Goal: Task Accomplishment & Management: Complete application form

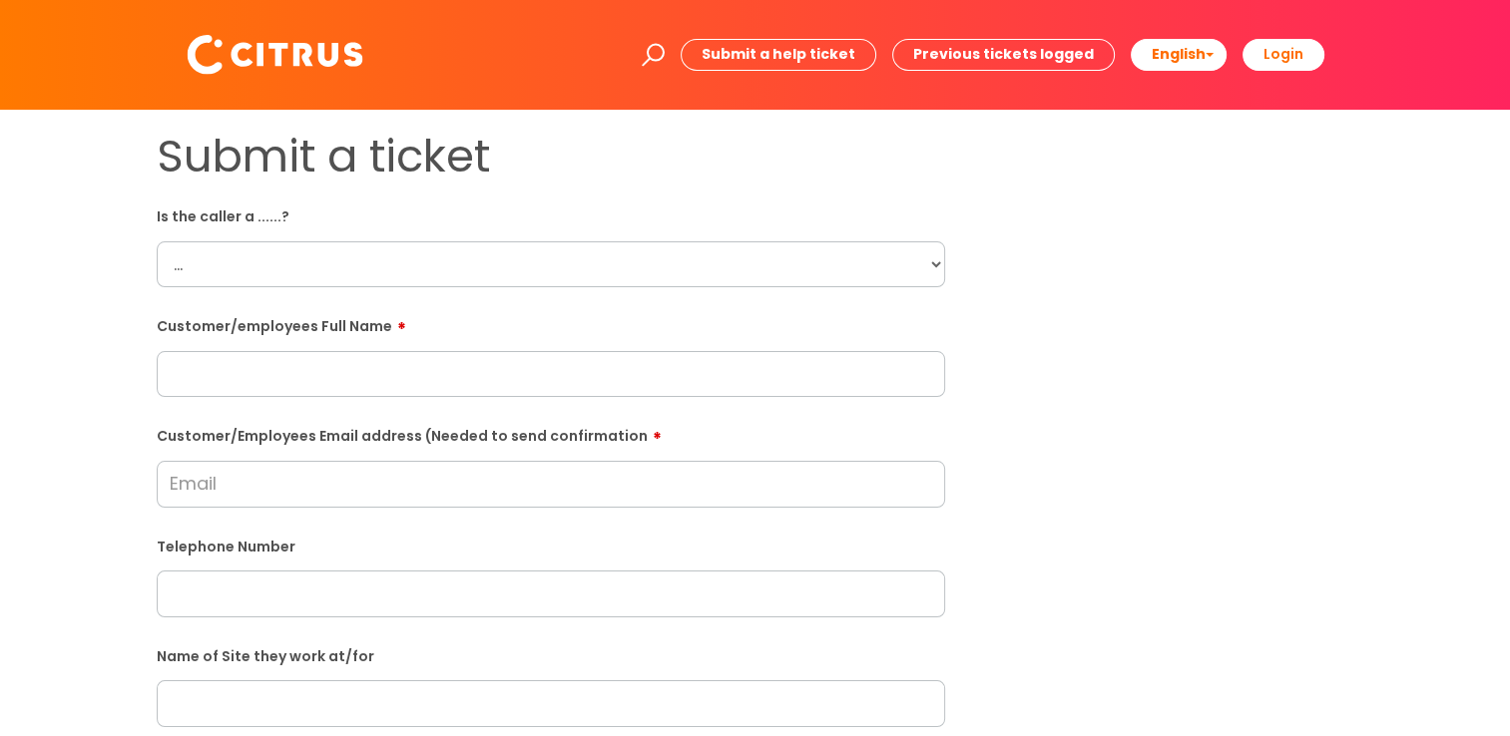
click at [931, 272] on select "... Citrus Customer Citrus Employee [DEMOGRAPHIC_DATA] Supplier" at bounding box center [551, 264] width 788 height 46
select select "Citrus Customer"
click at [157, 241] on select "... Citrus Customer Citrus Employee [DEMOGRAPHIC_DATA] Supplier" at bounding box center [551, 264] width 788 height 46
click at [383, 397] on input "text" at bounding box center [551, 374] width 788 height 46
paste input "[PERSON_NAME]"
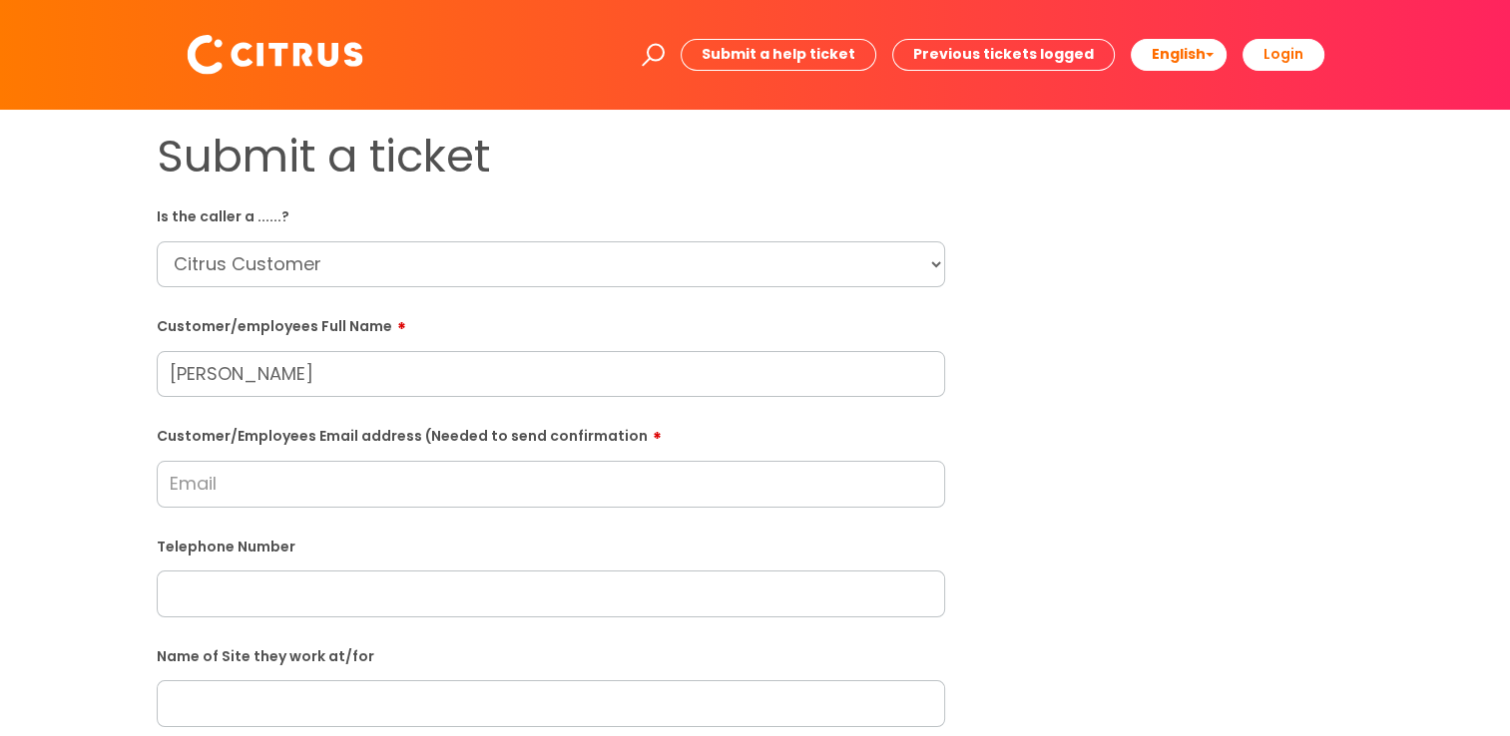
type input "[PERSON_NAME]"
click at [342, 493] on input "Customer/Employees Email address (Needed to send confirmation" at bounding box center [551, 484] width 788 height 46
paste input "[EMAIL_ADDRESS][DOMAIN_NAME]"
type input "[EMAIL_ADDRESS][DOMAIN_NAME]"
click at [344, 256] on select "... Citrus Customer Citrus Employee [DEMOGRAPHIC_DATA] Supplier" at bounding box center [551, 264] width 788 height 46
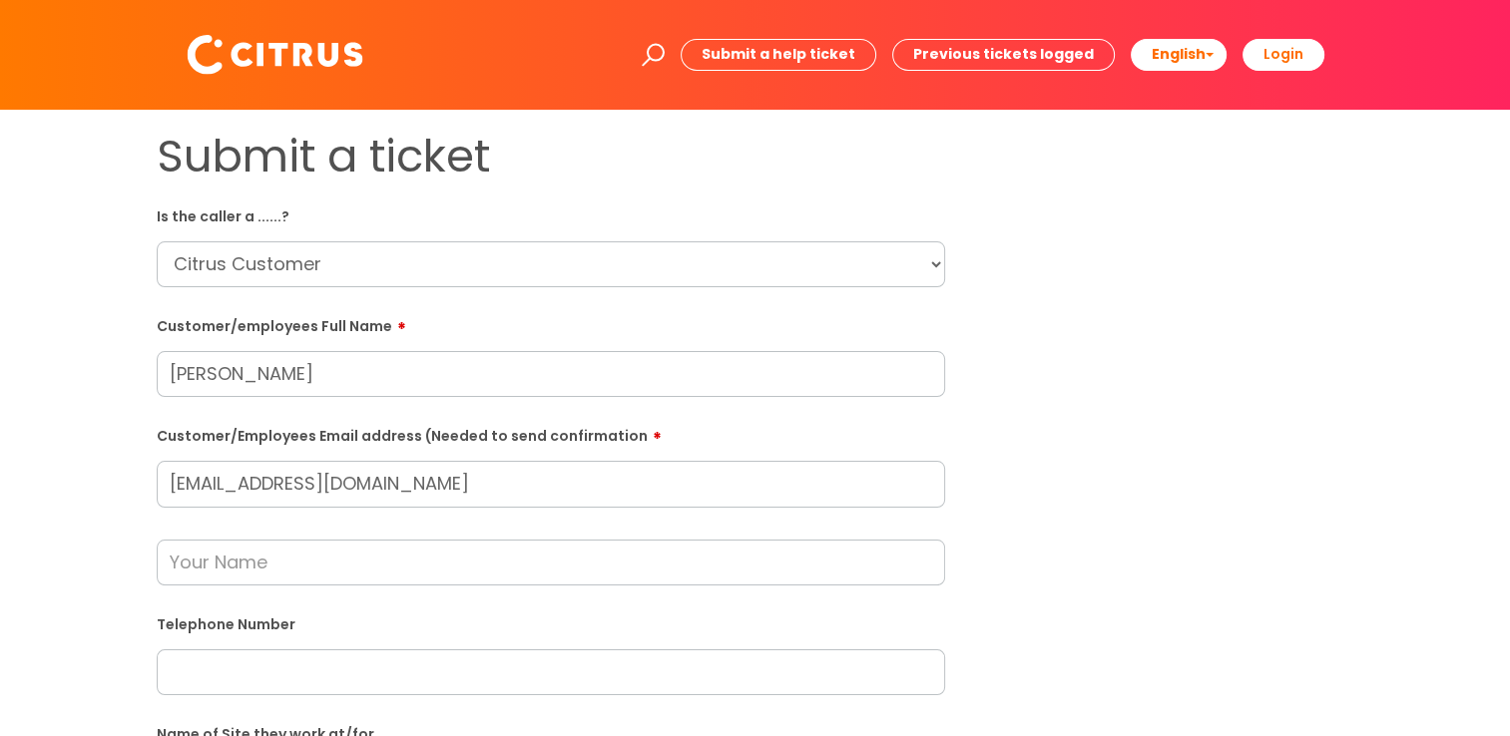
select select "Citrus Employee"
click at [157, 241] on select "... Citrus Customer Citrus Employee [DEMOGRAPHIC_DATA] Supplier" at bounding box center [551, 264] width 788 height 46
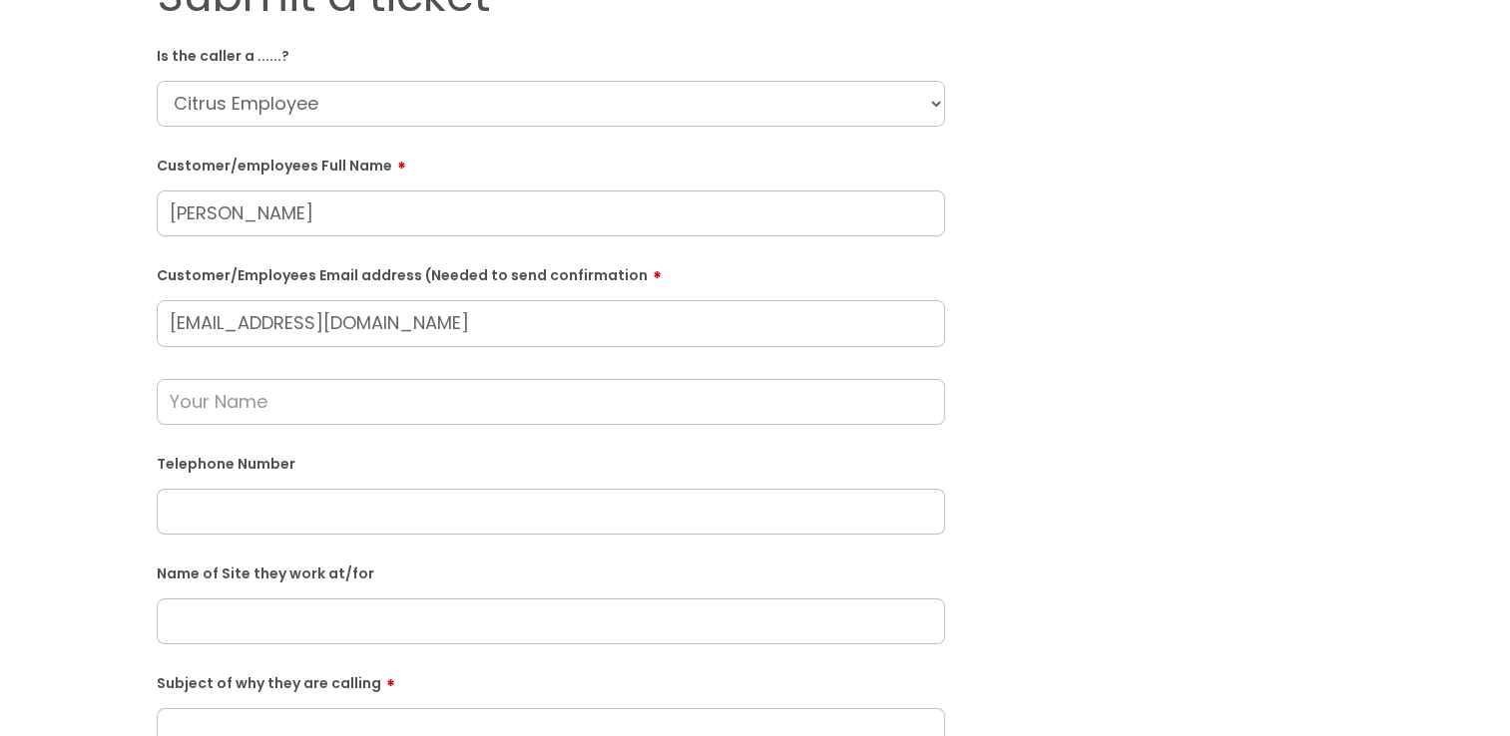
scroll to position [234, 0]
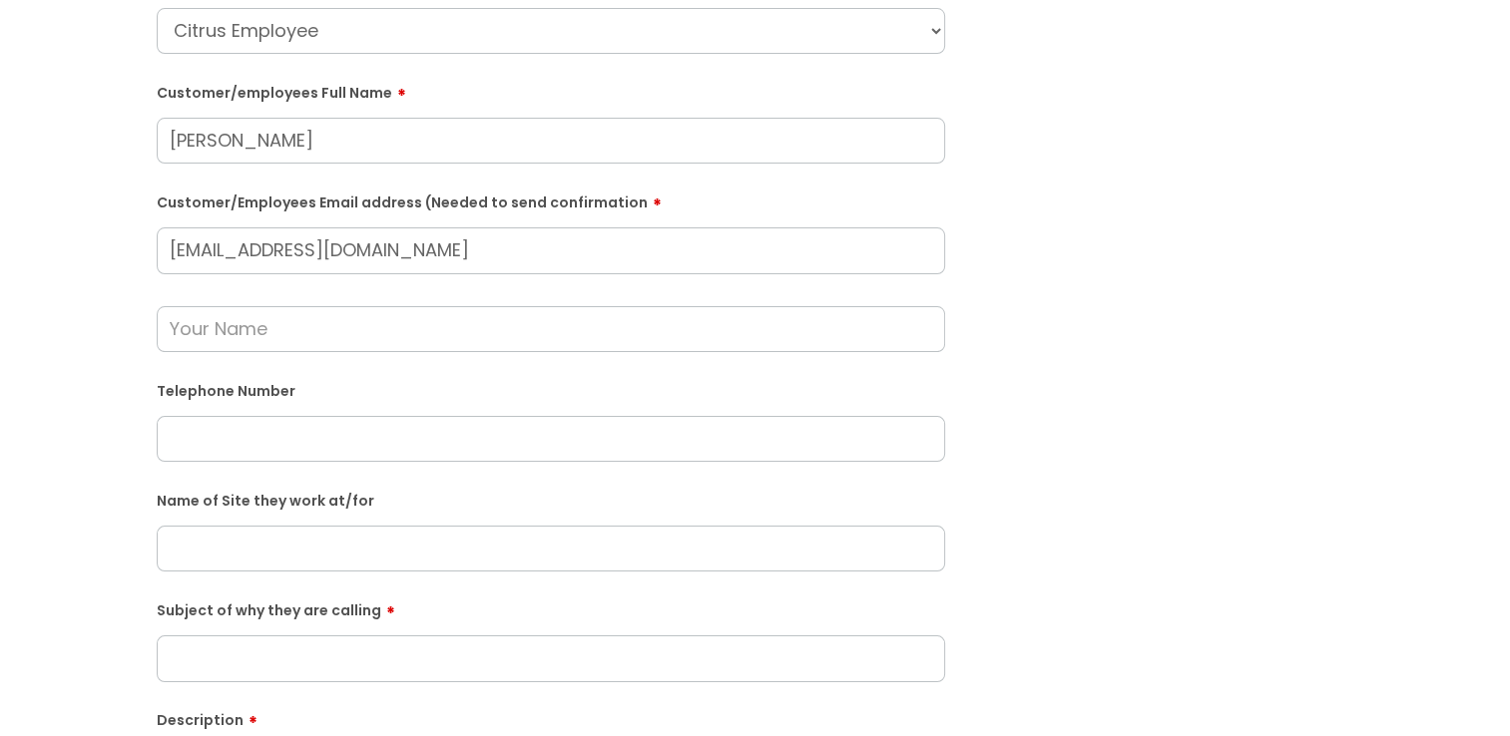
click at [326, 439] on input "text" at bounding box center [551, 439] width 788 height 46
paste input "07925609658"
type input "07925609658"
click at [312, 318] on input "text" at bounding box center [551, 329] width 788 height 46
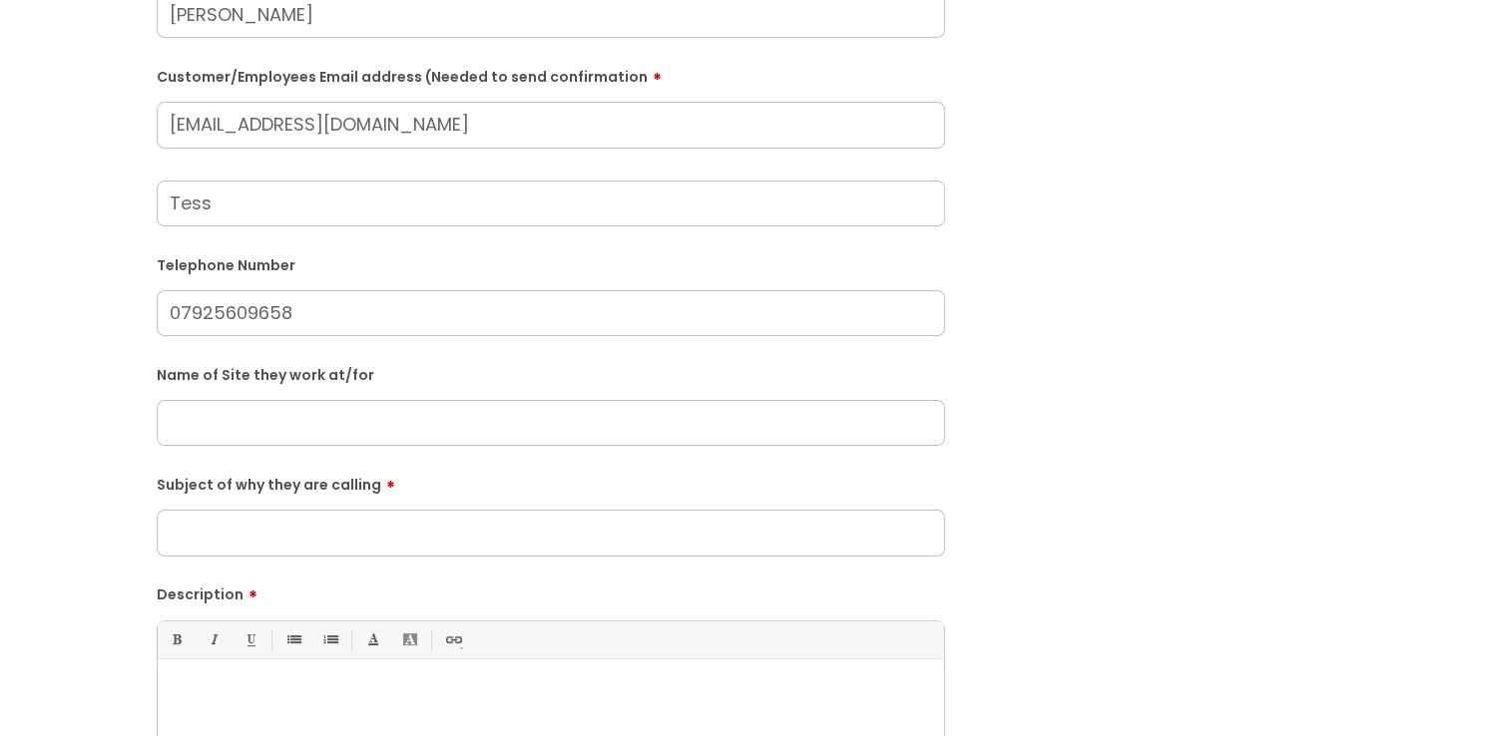
type input "Tess"
click at [343, 420] on input "text" at bounding box center [551, 423] width 788 height 46
paste input "[GEOGRAPHIC_DATA], [GEOGRAPHIC_DATA]"
type input "[GEOGRAPHIC_DATA], [GEOGRAPHIC_DATA]"
click at [317, 529] on input "Subject of why they are calling" at bounding box center [551, 533] width 788 height 46
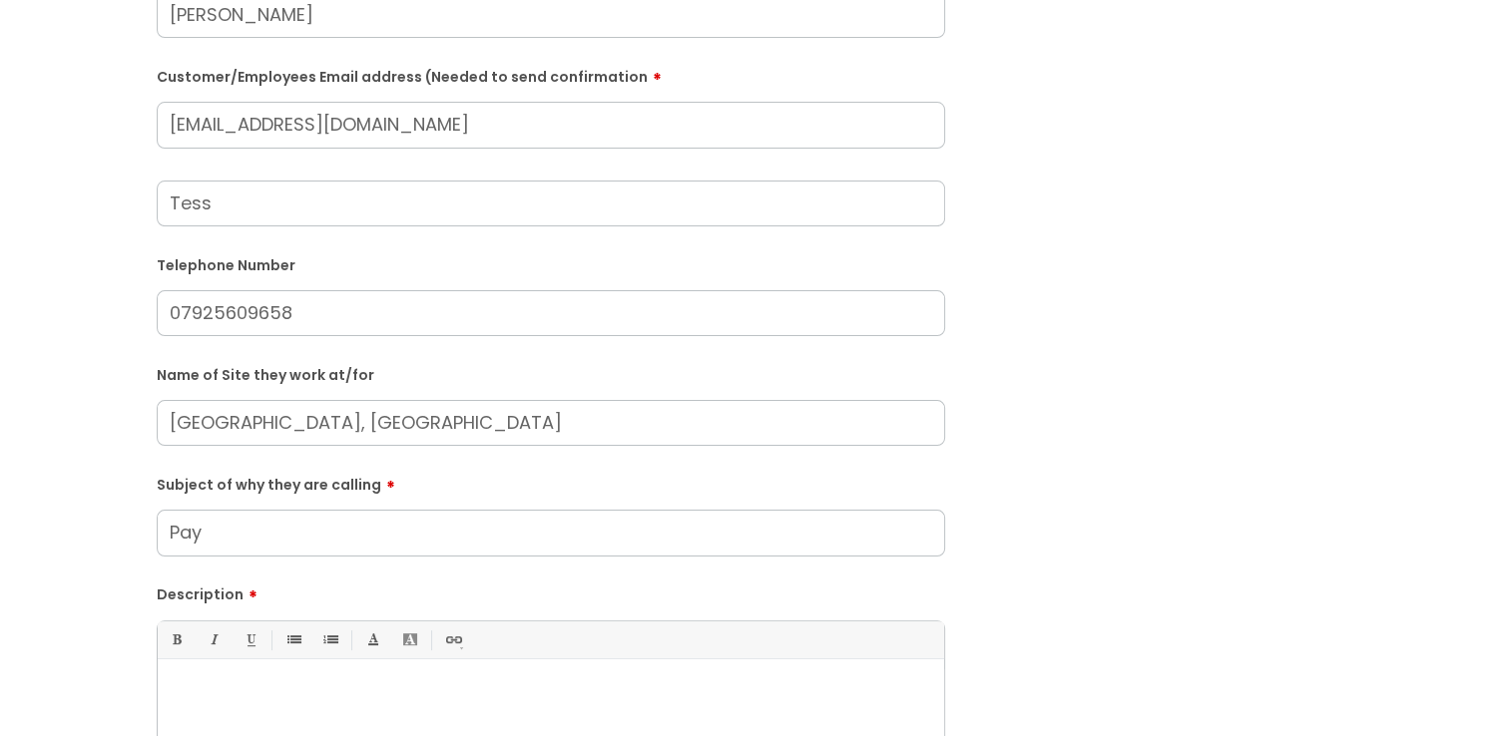
type input "Pay"
click at [325, 685] on p at bounding box center [551, 694] width 756 height 18
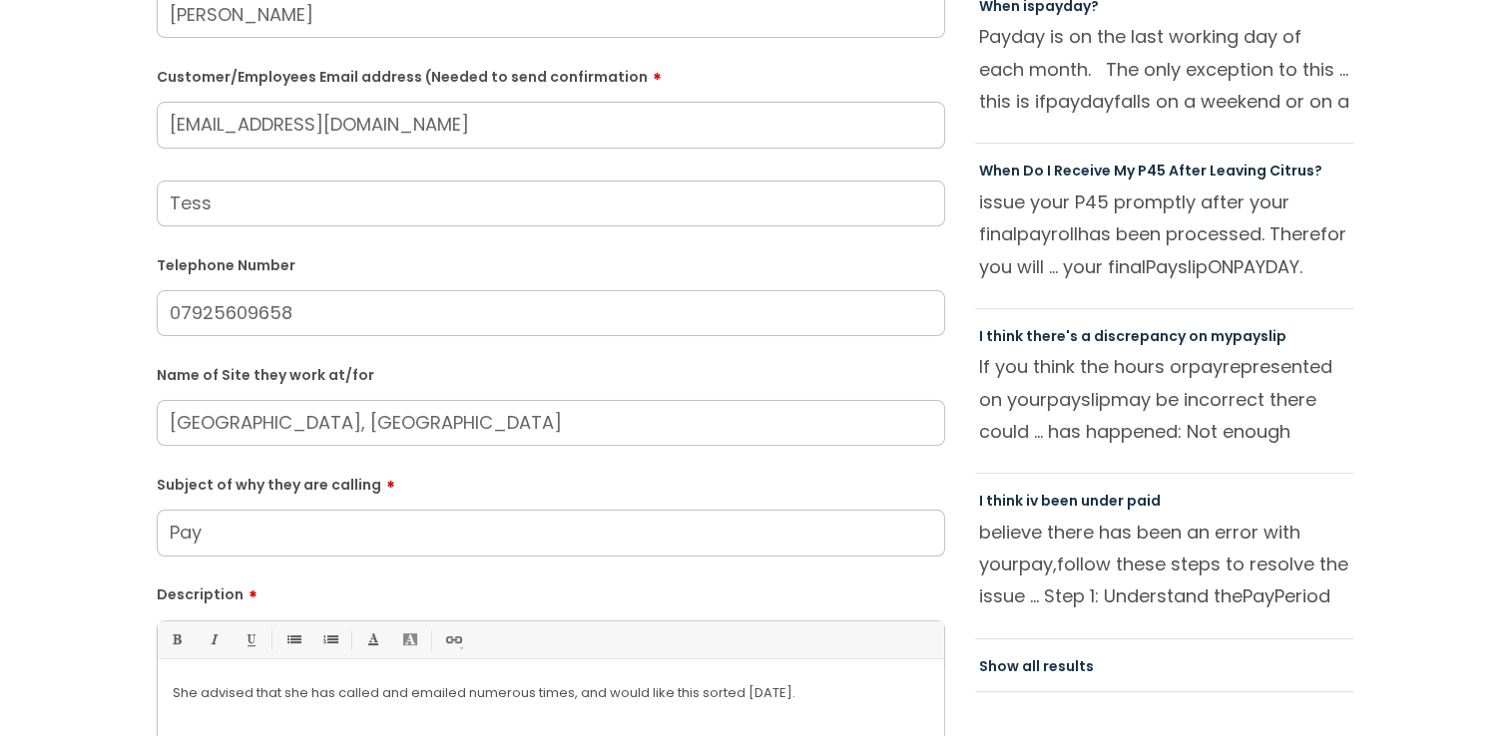
click at [821, 698] on p "She advised that she has called and emailed numerous times, and would like this…" at bounding box center [551, 694] width 756 height 18
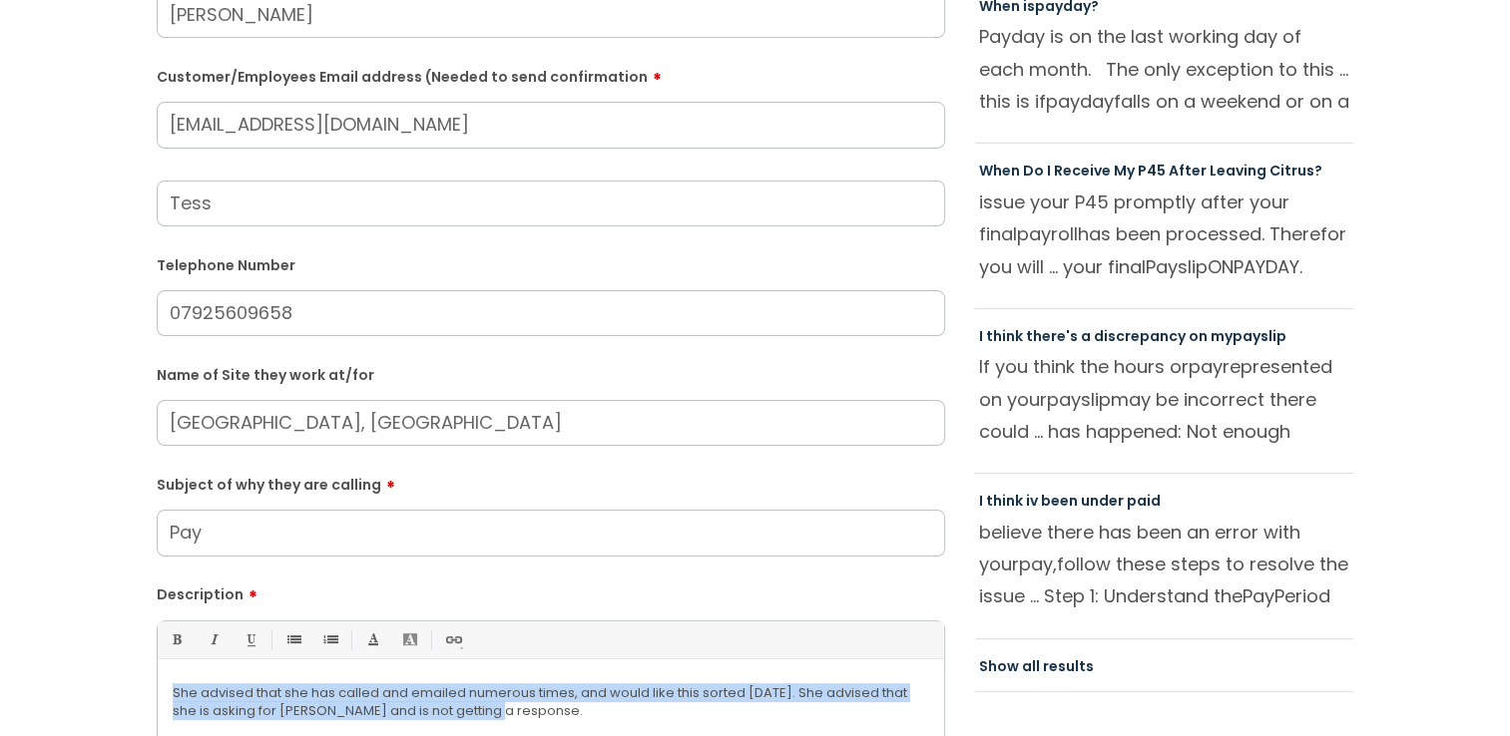
drag, startPoint x: 500, startPoint y: 716, endPoint x: 161, endPoint y: 686, distance: 340.7
click at [161, 686] on div "She advised that she has called and emailed numerous times, and would like this…" at bounding box center [551, 739] width 786 height 138
copy p "She advised that she has called and emailed numerous times, and would like this…"
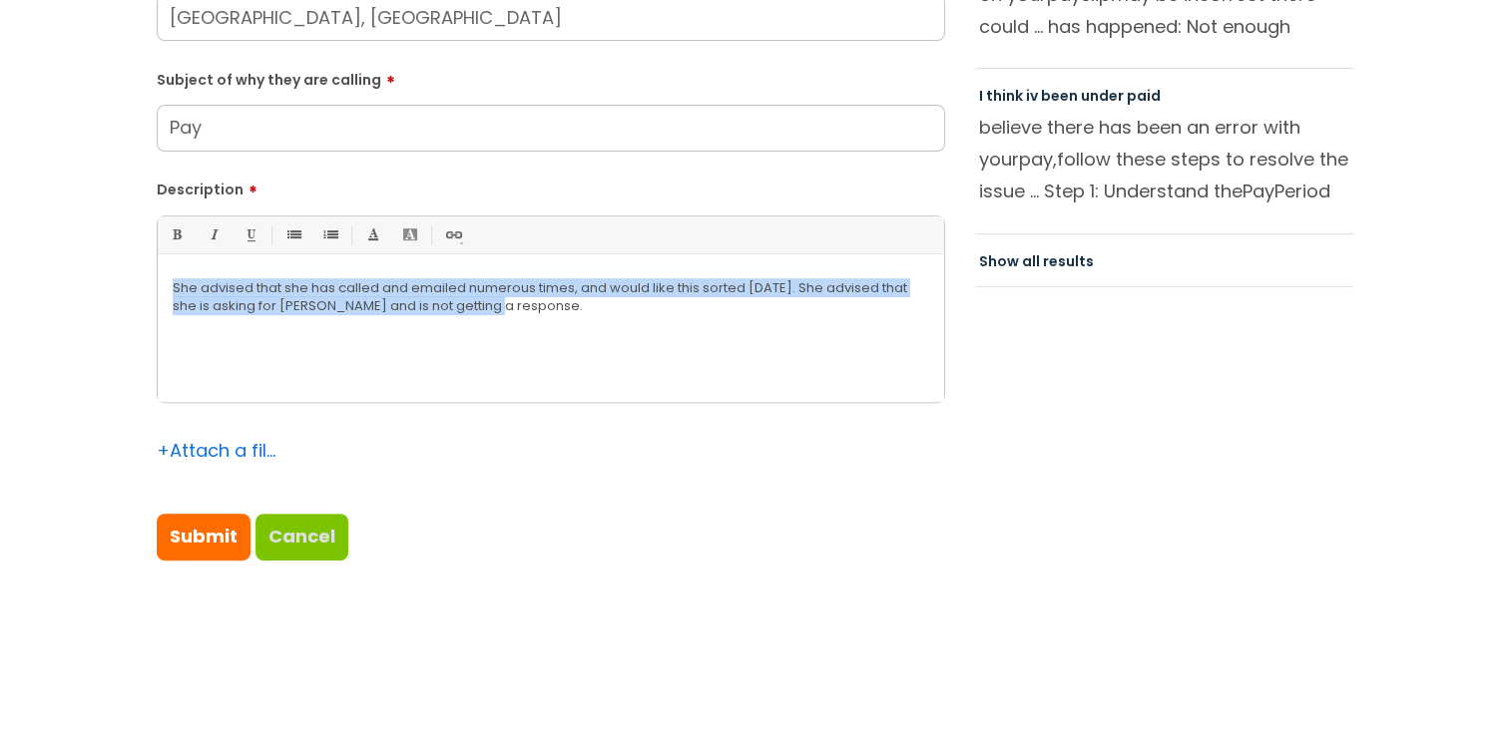
scroll to position [768, 0]
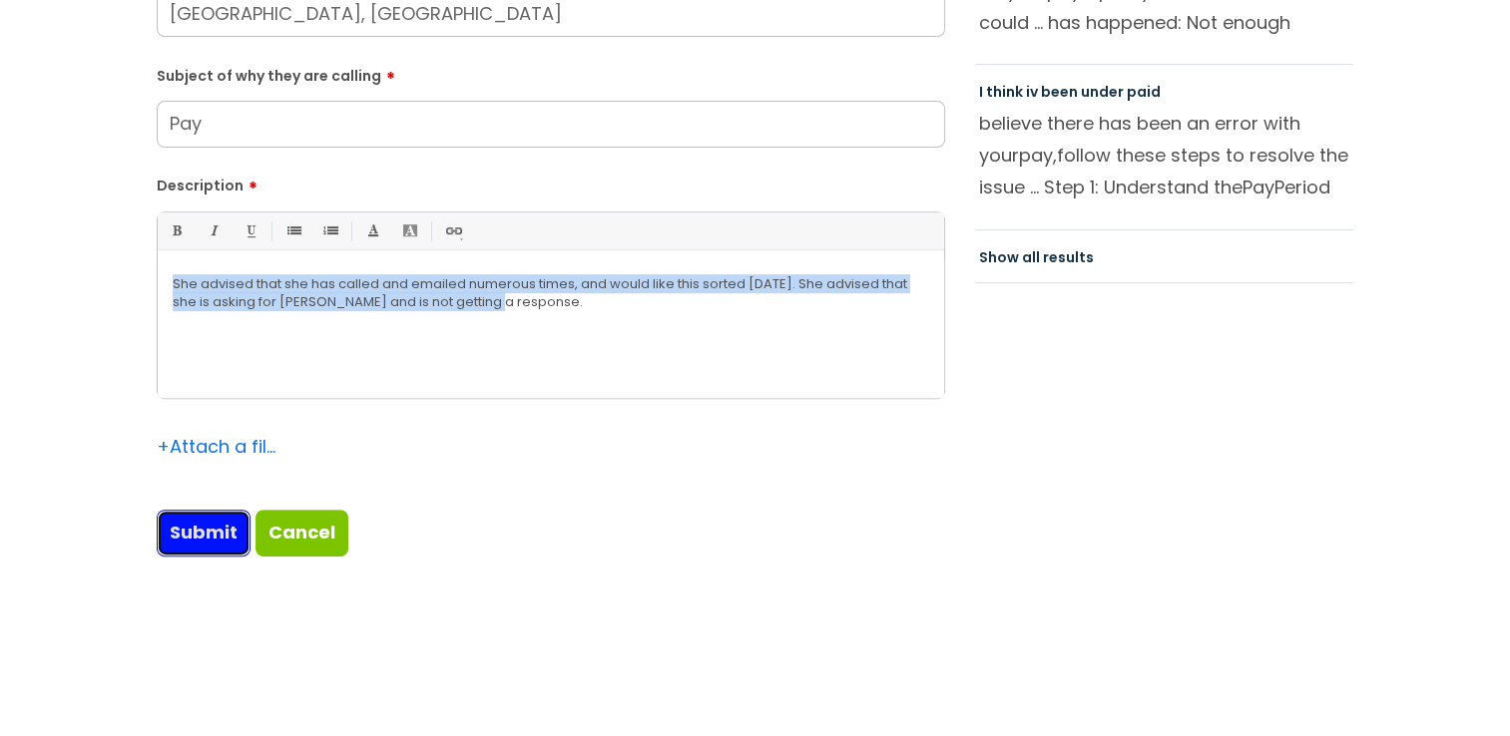
click at [196, 539] on input "Submit" at bounding box center [204, 533] width 94 height 46
type input "Please Wait..."
